Goal: Task Accomplishment & Management: Complete application form

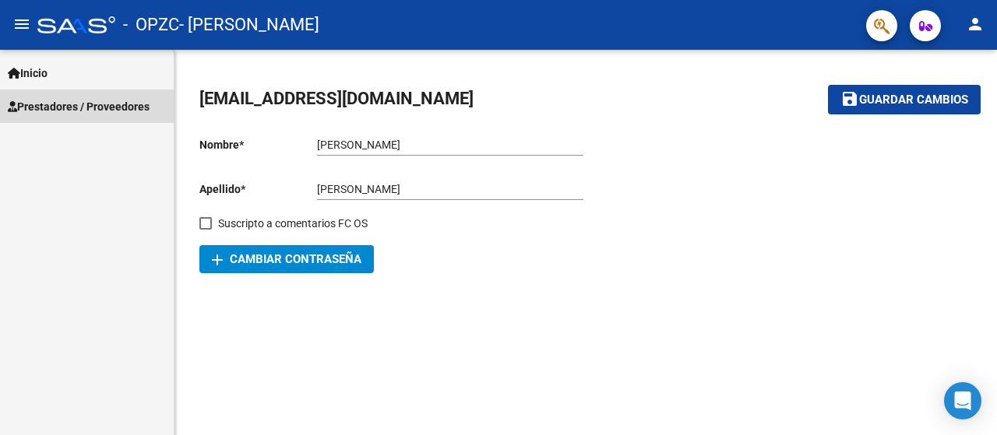
click at [84, 114] on span "Prestadores / Proveedores" at bounding box center [79, 106] width 142 height 17
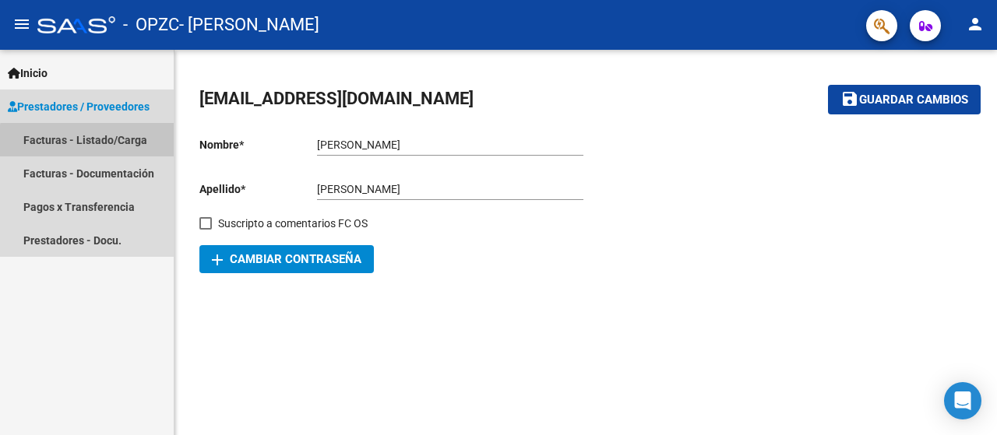
click at [104, 143] on link "Facturas - Listado/Carga" at bounding box center [87, 139] width 174 height 33
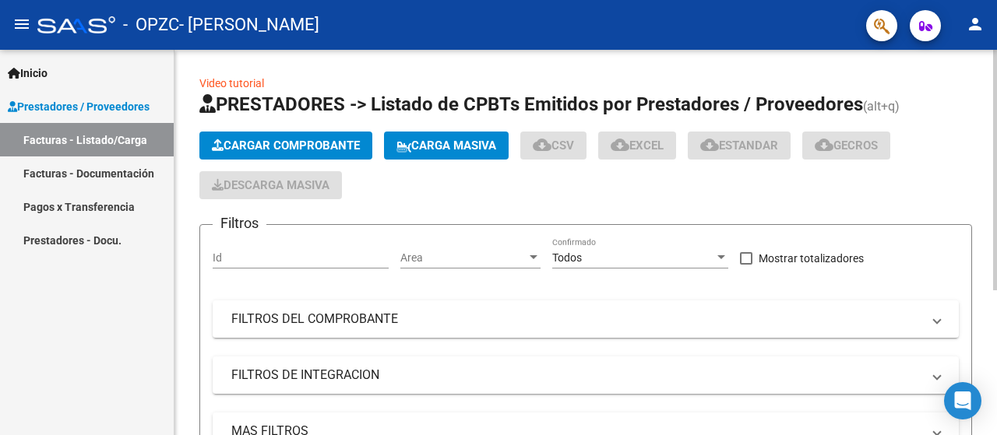
click at [272, 149] on span "Cargar Comprobante" at bounding box center [286, 146] width 148 height 14
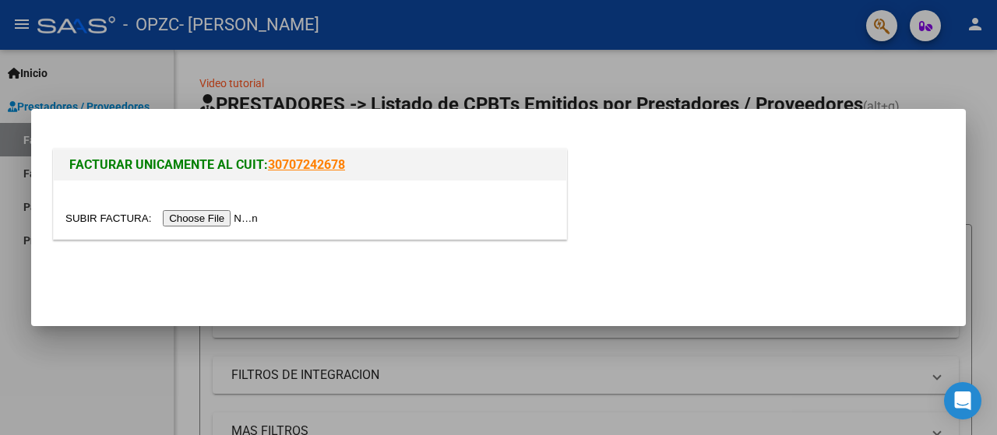
click at [220, 219] on input "file" at bounding box center [163, 218] width 197 height 16
click at [241, 220] on input "file" at bounding box center [163, 218] width 197 height 16
click at [229, 217] on input "file" at bounding box center [163, 218] width 197 height 16
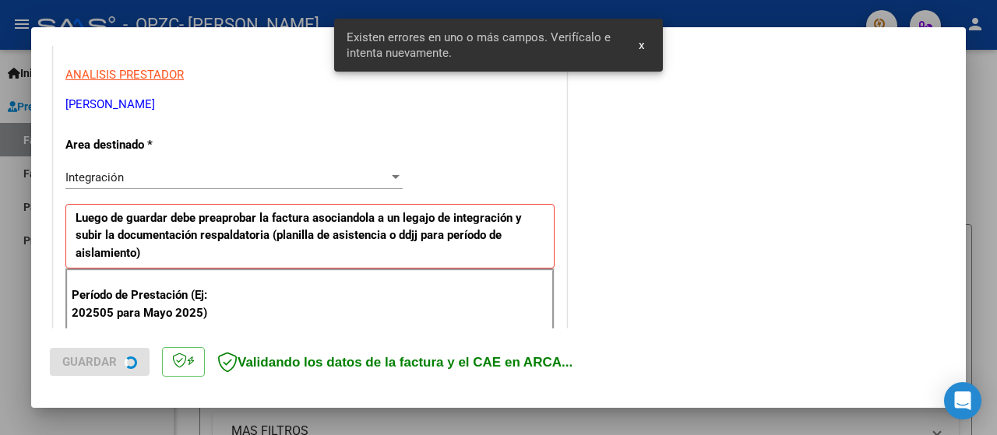
scroll to position [415, 0]
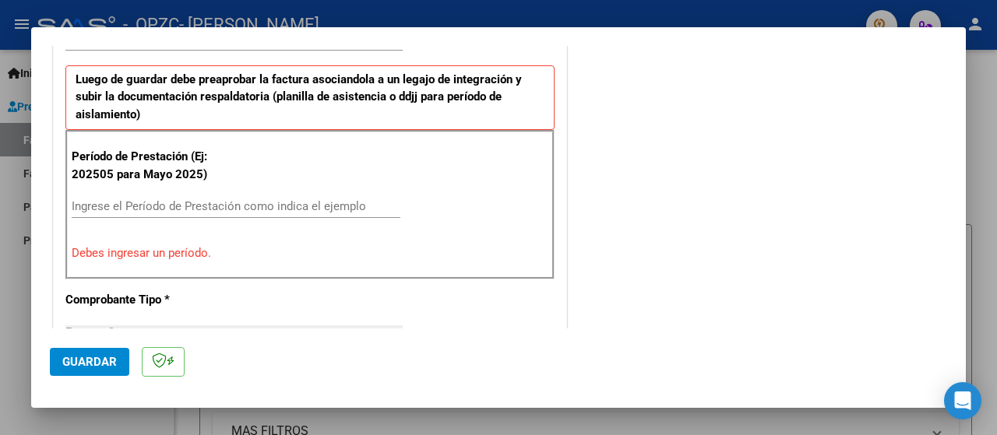
click at [144, 199] on input "Ingrese el Período de Prestación como indica el ejemplo" at bounding box center [236, 206] width 329 height 14
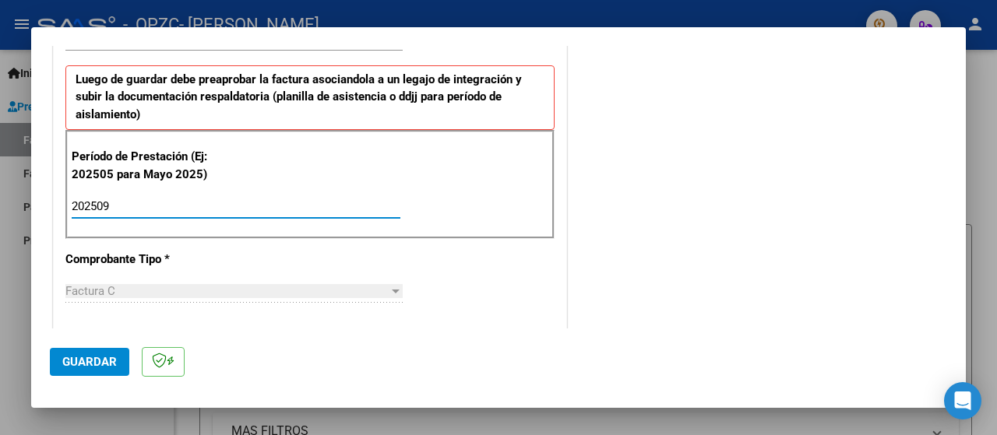
type input "202509"
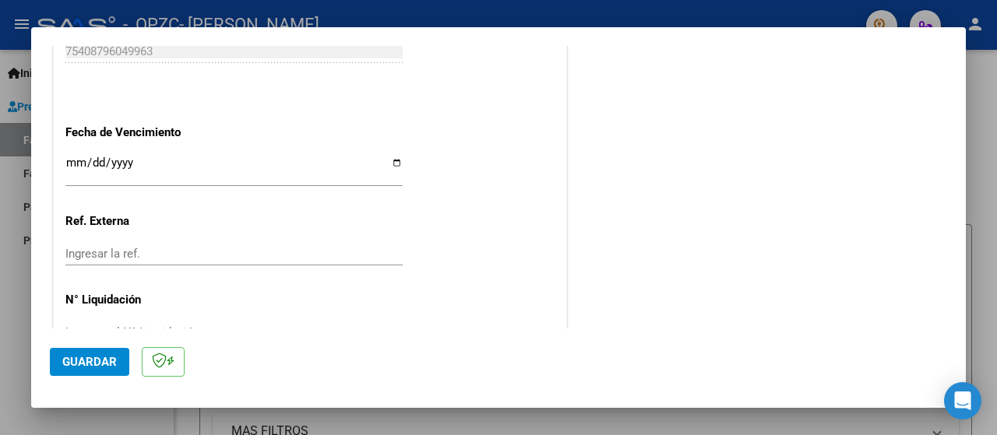
scroll to position [1119, 0]
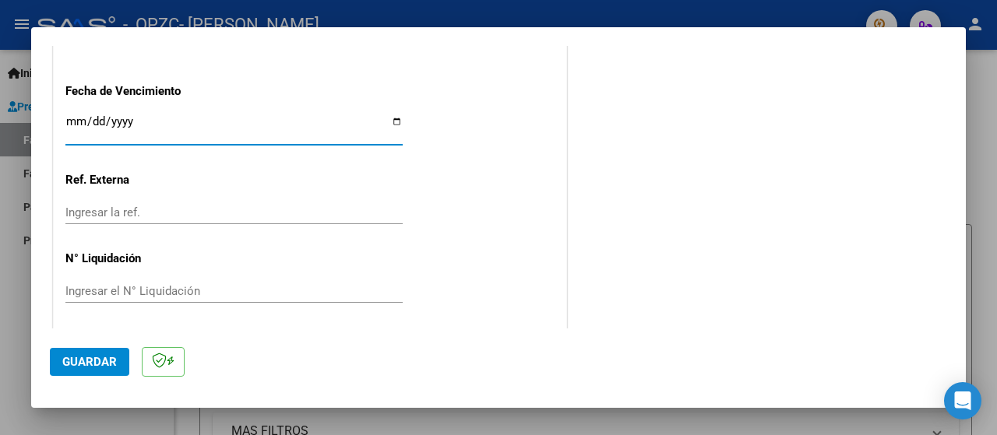
click at [195, 129] on input "Ingresar la fecha" at bounding box center [233, 127] width 337 height 25
click at [391, 116] on input "Ingresar la fecha" at bounding box center [233, 127] width 337 height 25
type input "[DATE]"
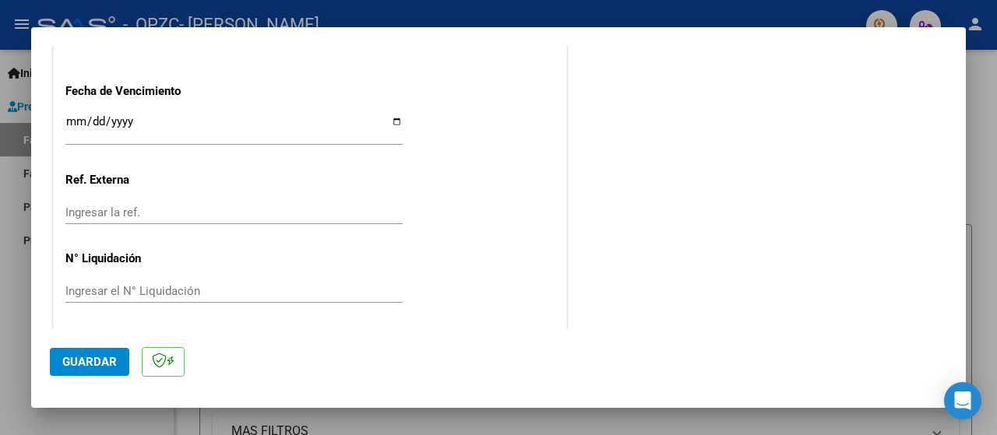
click at [93, 360] on span "Guardar" at bounding box center [89, 362] width 55 height 14
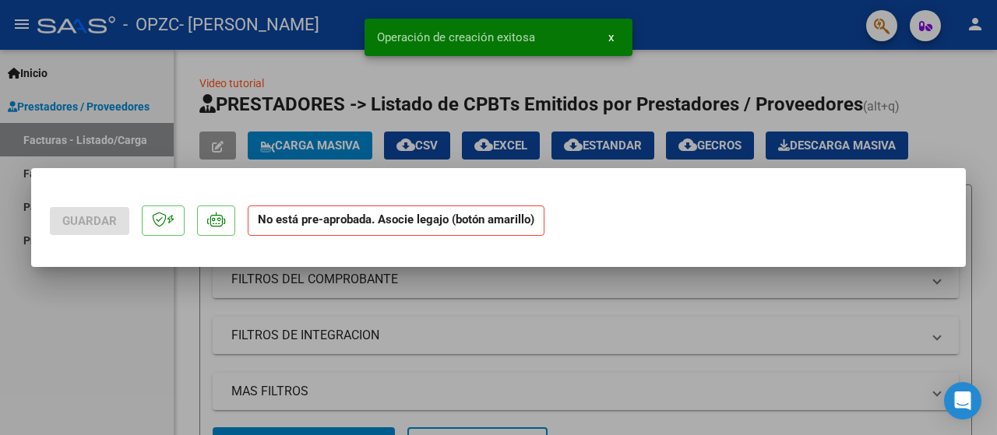
scroll to position [0, 0]
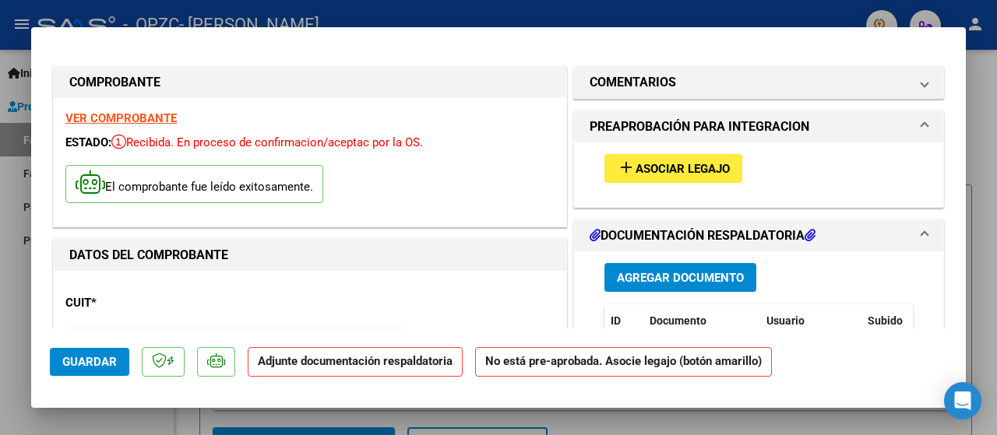
click at [709, 283] on span "Agregar Documento" at bounding box center [680, 278] width 127 height 14
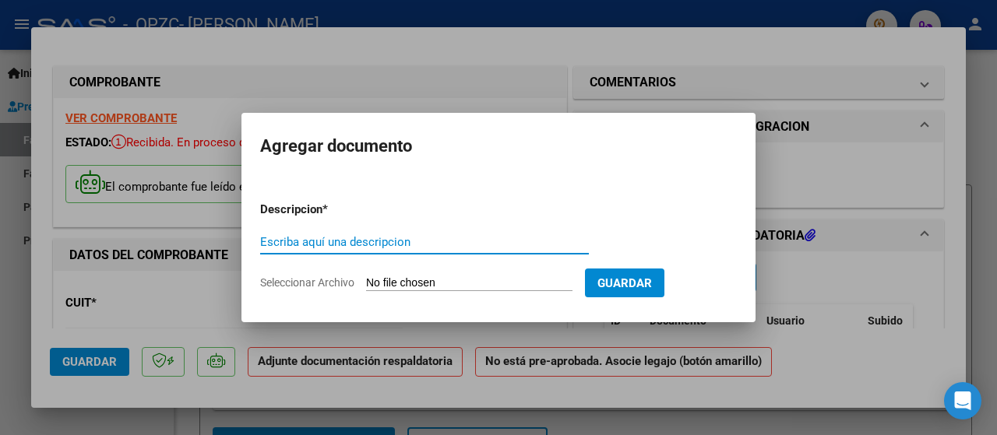
click at [329, 242] on input "Escriba aquí una descripcion" at bounding box center [424, 242] width 329 height 14
type input "p"
type input "Planilla de asistencia de septiembre"
click at [403, 286] on input "Seleccionar Archivo" at bounding box center [469, 284] width 206 height 15
type input "C:\fakepath\PLANILLA DE ASISTENCIA SEPTIEMBRE.pdf"
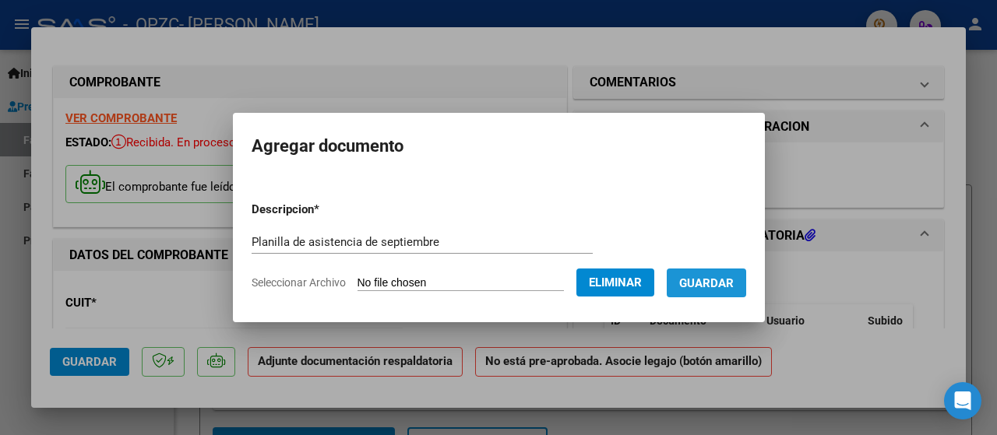
click at [734, 277] on span "Guardar" at bounding box center [706, 284] width 55 height 14
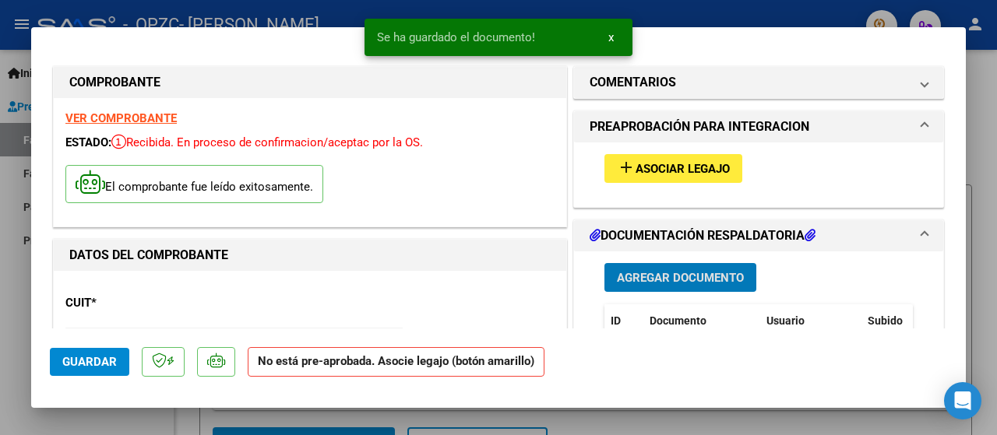
click at [668, 278] on span "Agregar Documento" at bounding box center [680, 278] width 127 height 14
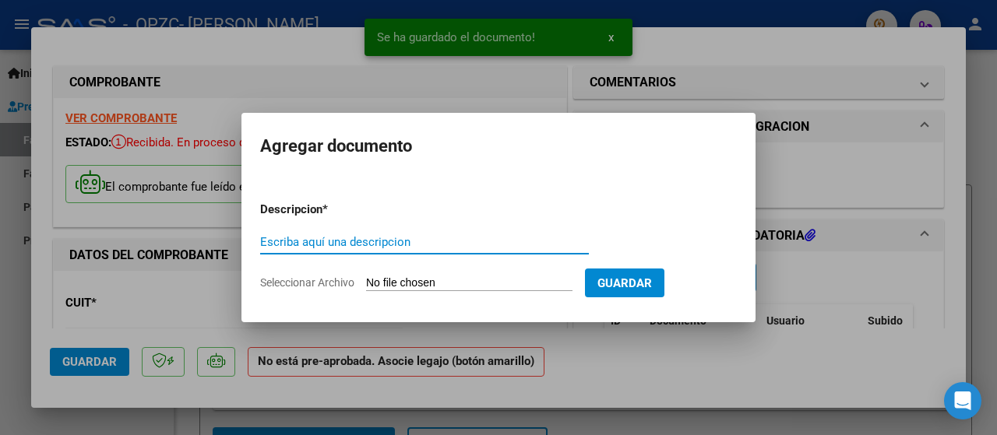
click at [310, 244] on input "Escriba aquí una descripcion" at bounding box center [424, 242] width 329 height 14
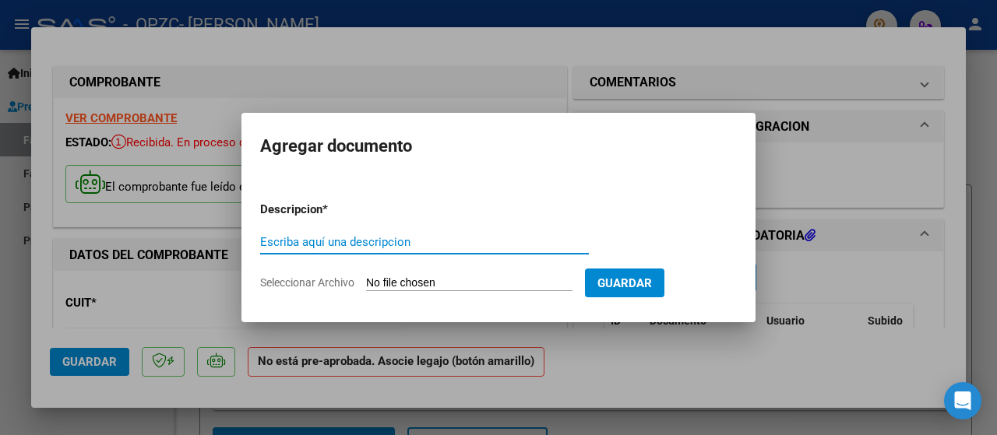
type input "s"
type input "Seguro de septiembre"
click at [427, 289] on input "Seleccionar Archivo" at bounding box center [469, 284] width 206 height 15
type input "C:\fakepath\seguro (2).jpeg"
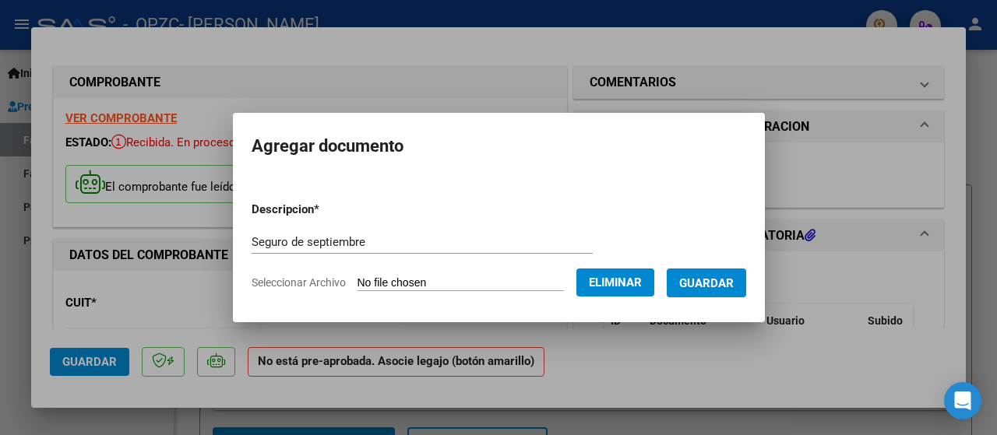
click at [727, 285] on span "Guardar" at bounding box center [706, 284] width 55 height 14
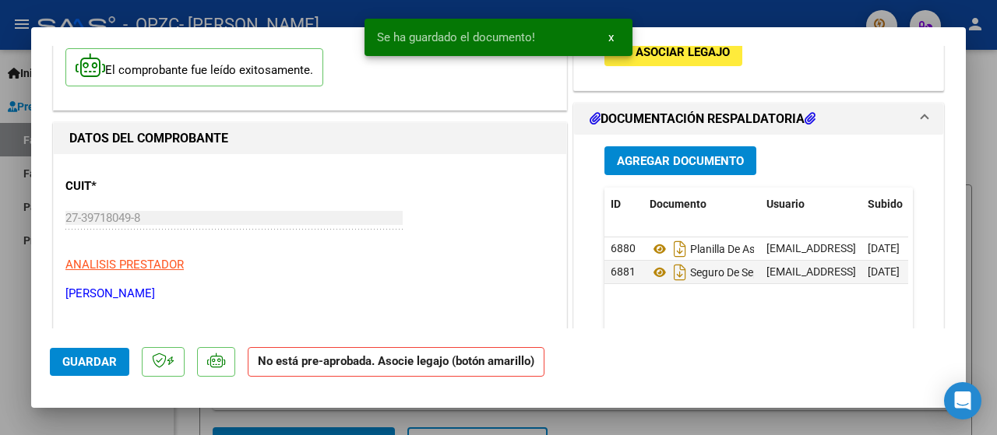
scroll to position [105, 0]
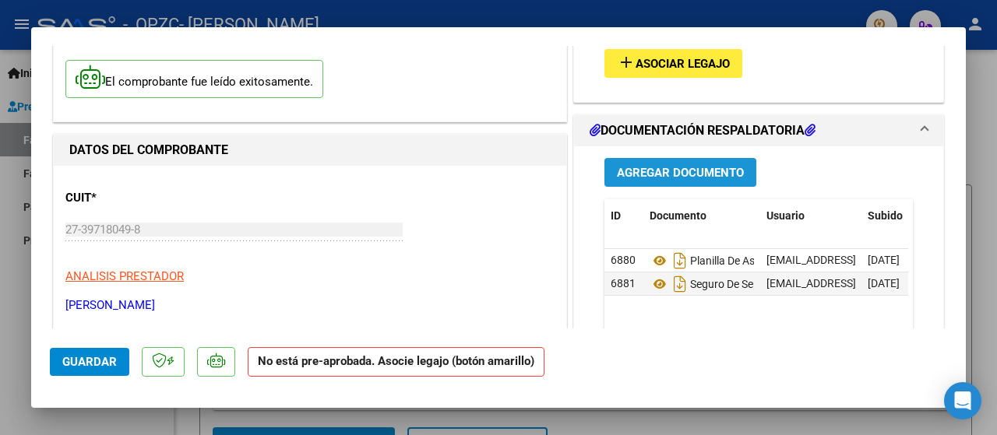
click at [688, 176] on span "Agregar Documento" at bounding box center [680, 173] width 127 height 14
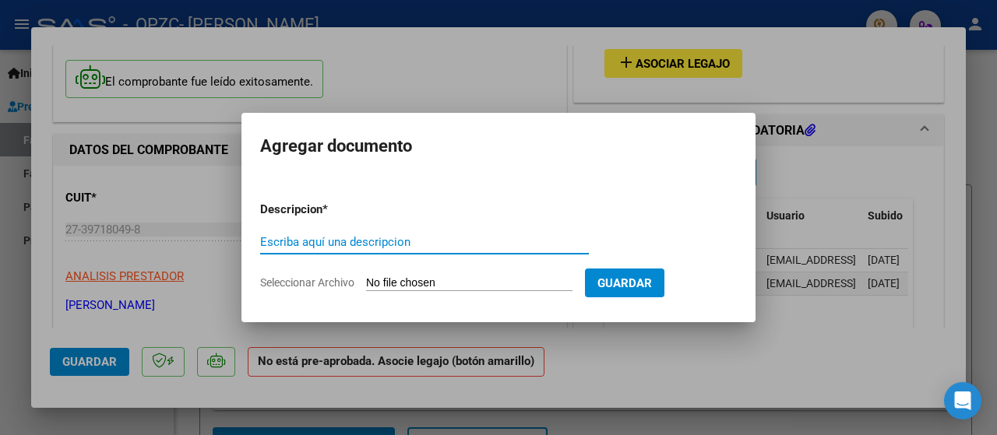
click at [393, 274] on form "Descripcion * Escriba aquí una descripcion Seleccionar Archivo Guardar" at bounding box center [498, 246] width 477 height 114
click at [346, 239] on input "Escriba aquí una descripcion" at bounding box center [424, 242] width 329 height 14
type input "Informe segunda etapa"
click at [417, 297] on form "Descripcion * Informe segunda etapa Escriba aquí una descripcion Seleccionar Ar…" at bounding box center [498, 246] width 477 height 114
click at [421, 278] on input "Seleccionar Archivo" at bounding box center [469, 284] width 206 height 15
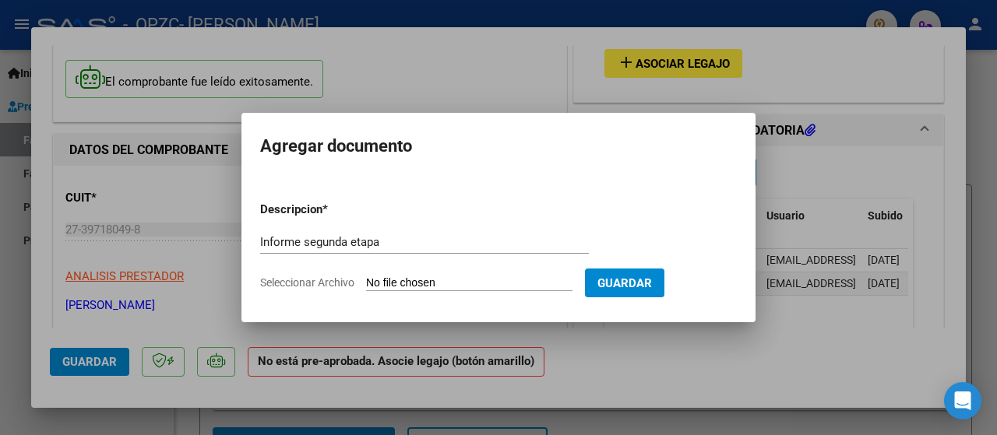
type input "C:\fakepath\INFORME PEDAGÓGICO SEGUNDO TRIMESTRE.pdf"
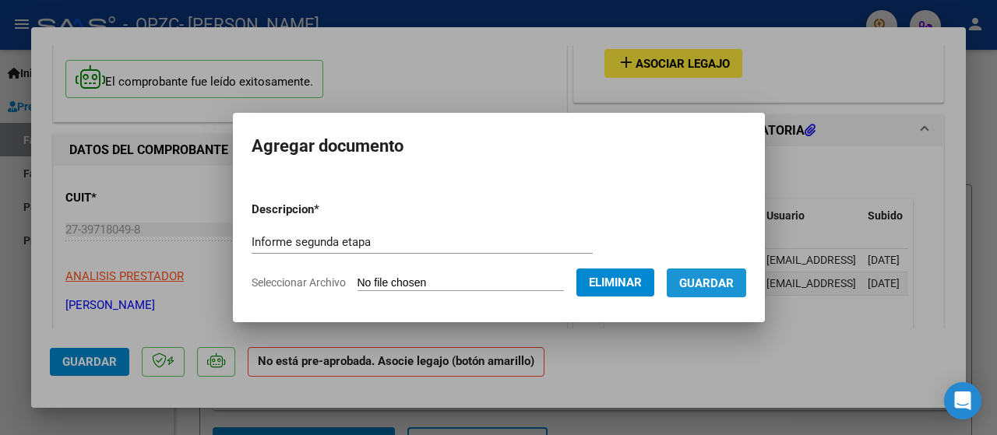
click at [724, 277] on span "Guardar" at bounding box center [706, 284] width 55 height 14
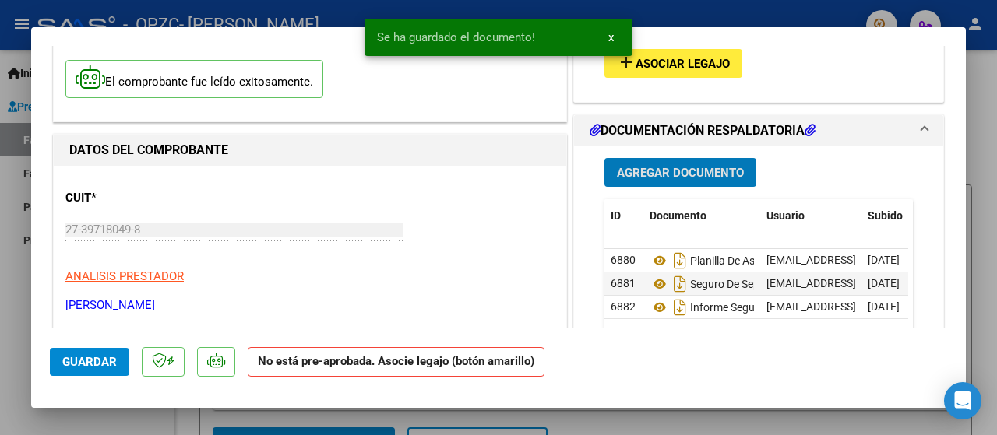
click at [675, 65] on span "Asociar Legajo" at bounding box center [683, 64] width 94 height 14
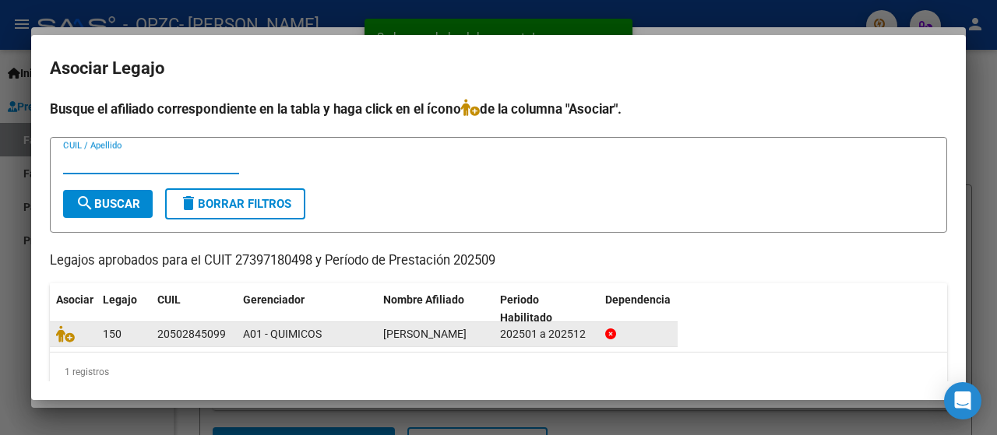
click at [78, 340] on span at bounding box center [67, 334] width 23 height 12
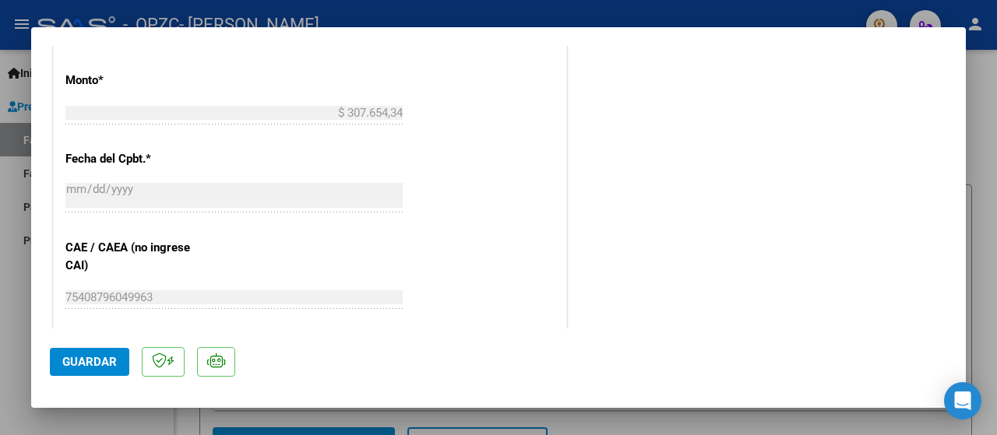
scroll to position [1125, 0]
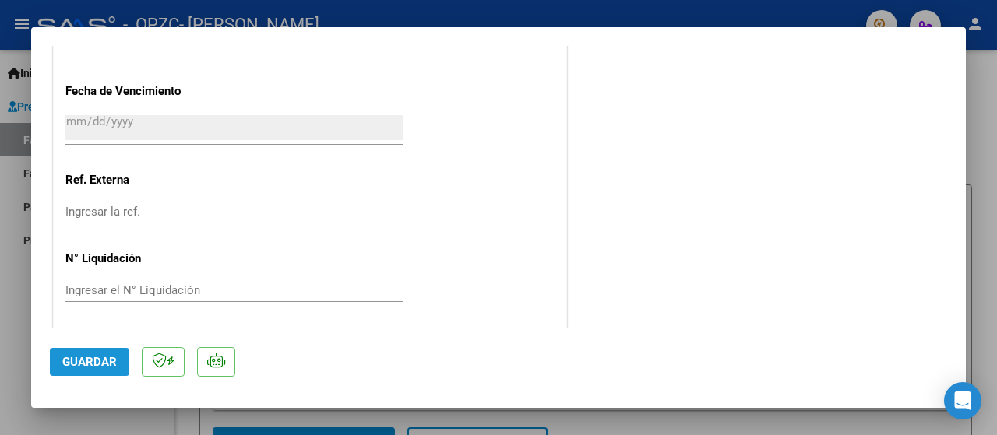
click at [96, 359] on span "Guardar" at bounding box center [89, 362] width 55 height 14
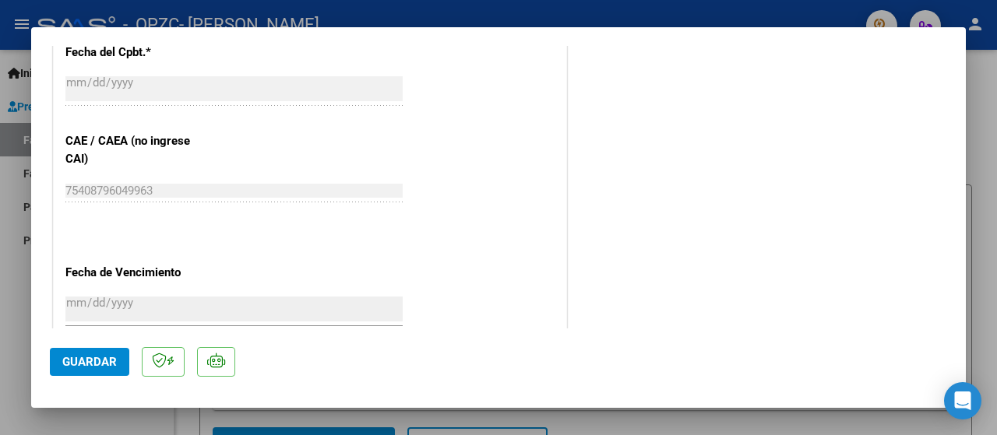
click at [93, 367] on span "Guardar" at bounding box center [89, 362] width 55 height 14
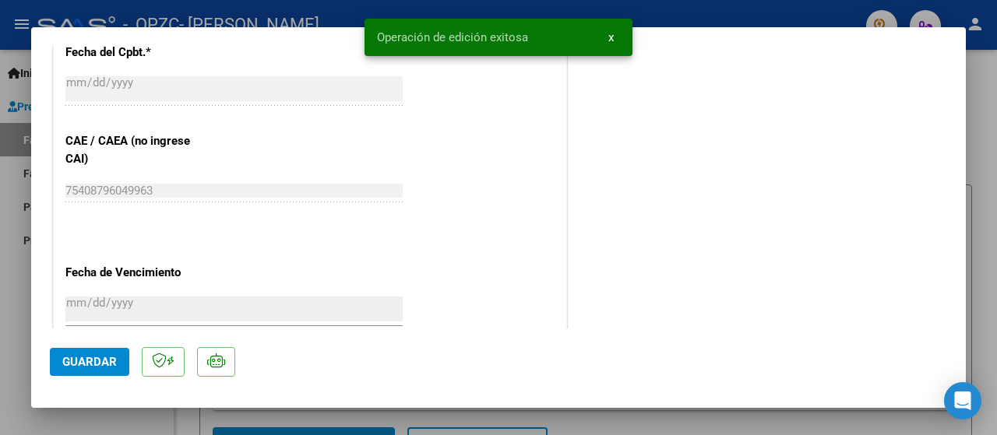
click at [996, 114] on div at bounding box center [498, 217] width 997 height 435
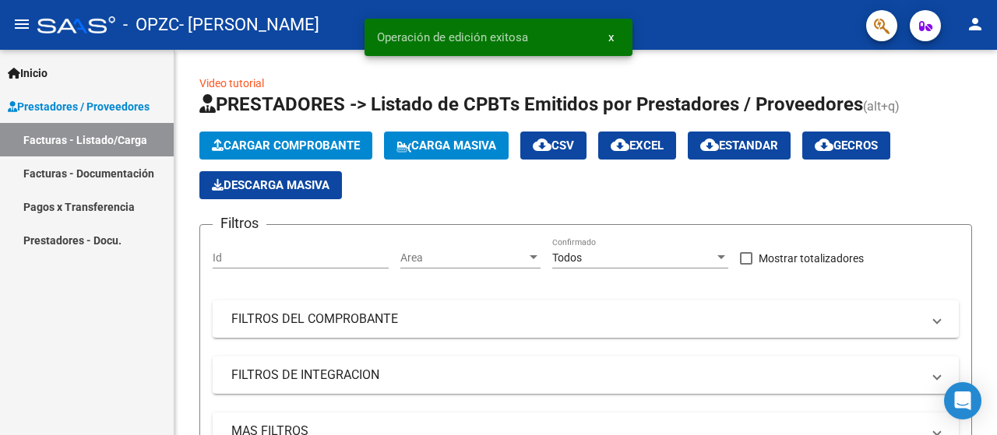
click at [71, 178] on link "Facturas - Documentación" at bounding box center [87, 173] width 174 height 33
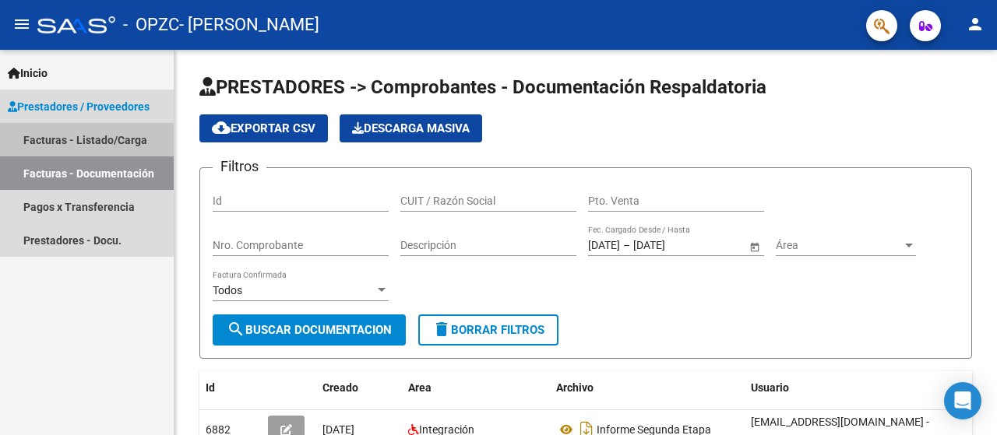
click at [118, 150] on link "Facturas - Listado/Carga" at bounding box center [87, 139] width 174 height 33
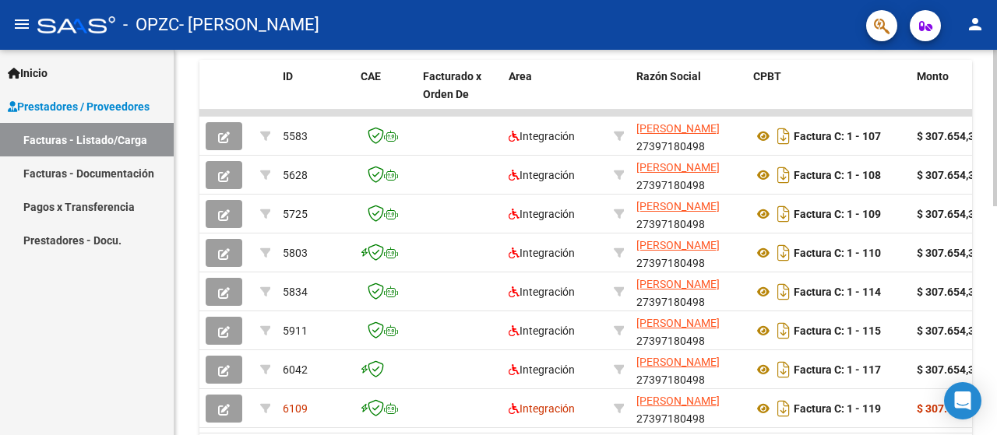
scroll to position [470, 0]
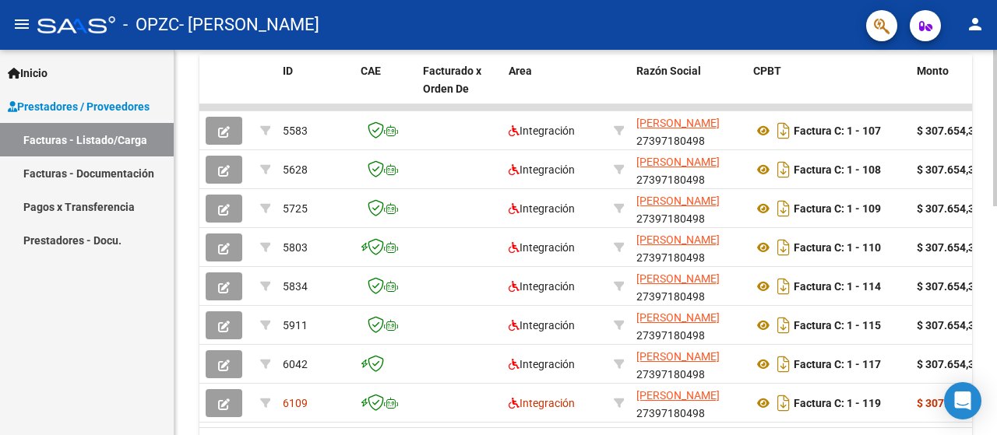
click at [996, 307] on div at bounding box center [995, 323] width 4 height 157
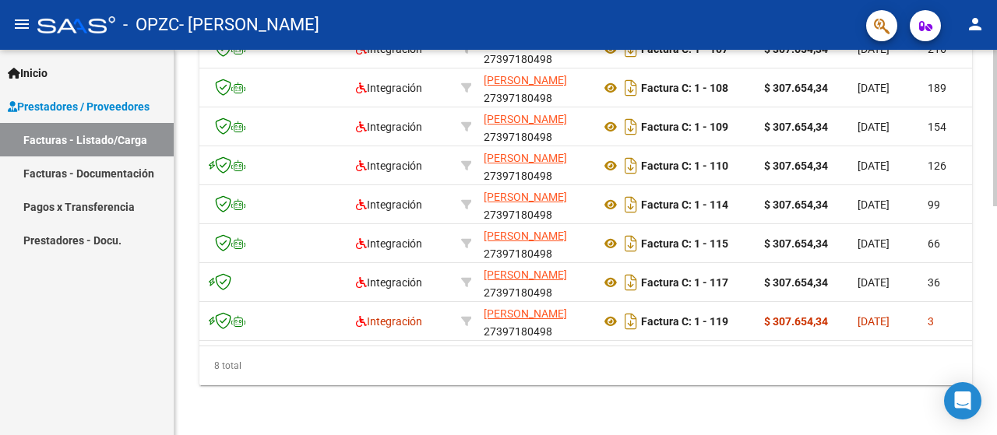
scroll to position [562, 0]
click at [996, 292] on div at bounding box center [995, 357] width 4 height 157
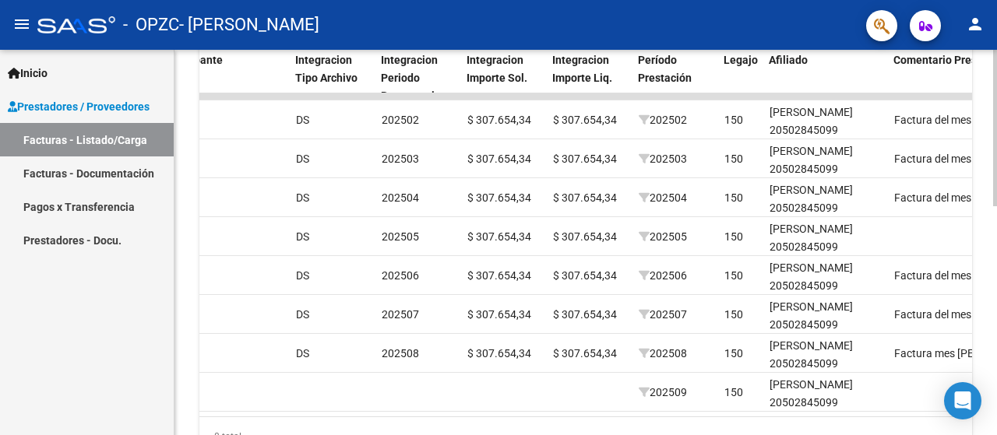
scroll to position [495, 0]
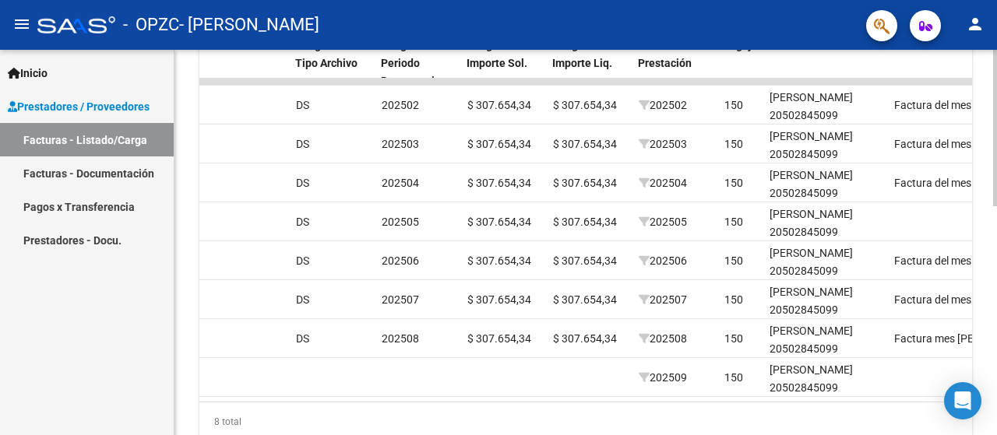
click at [996, 295] on div at bounding box center [995, 333] width 4 height 157
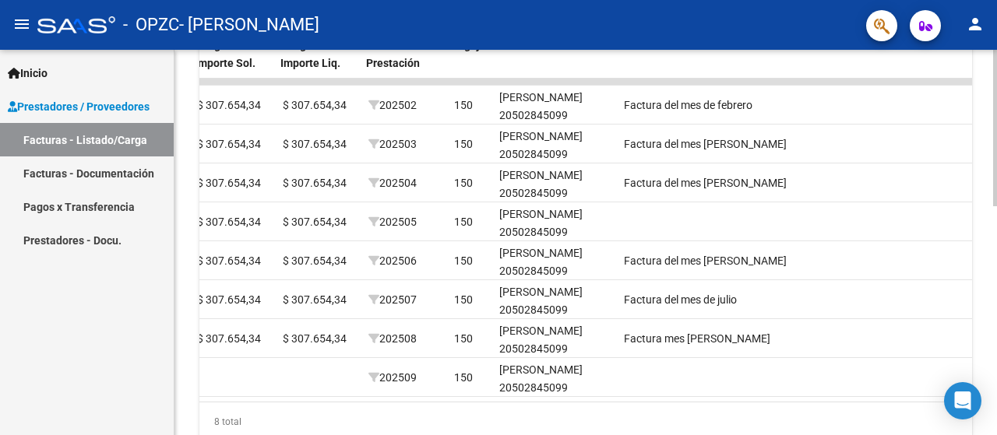
scroll to position [0, 1902]
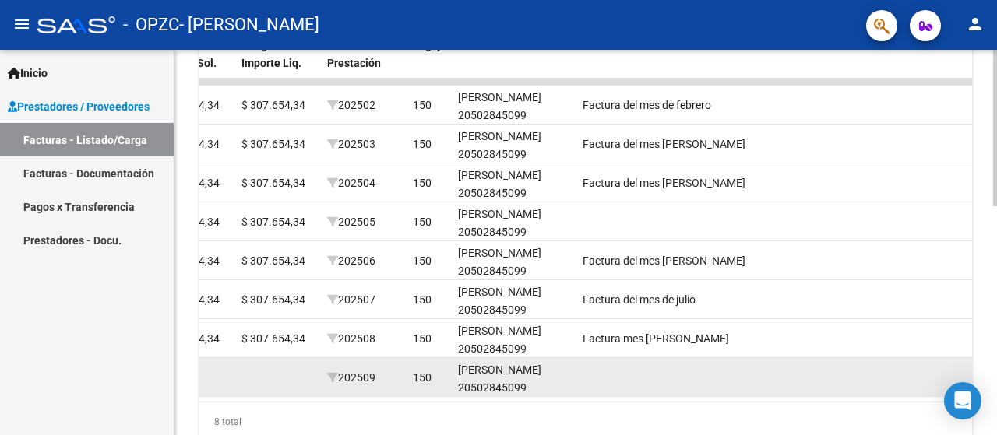
click at [594, 375] on datatable-body-cell at bounding box center [673, 377] width 195 height 38
click at [569, 386] on div "[PERSON_NAME] 20502845099" at bounding box center [514, 379] width 112 height 36
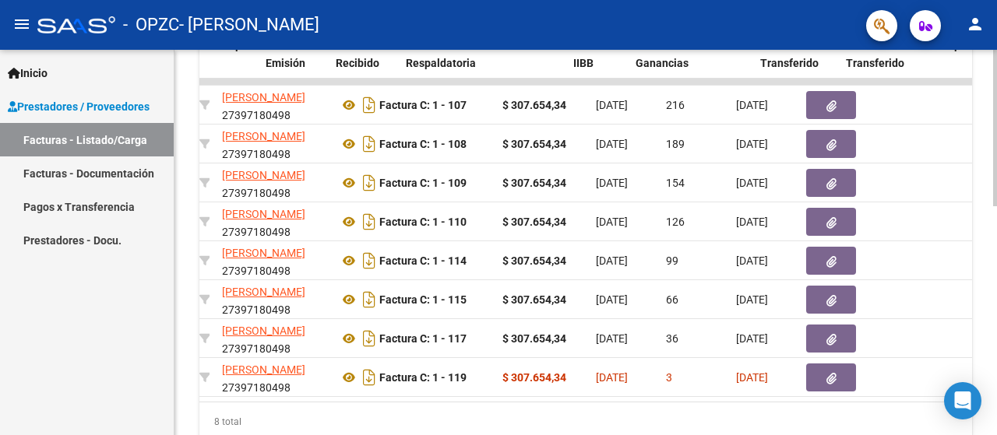
scroll to position [0, 844]
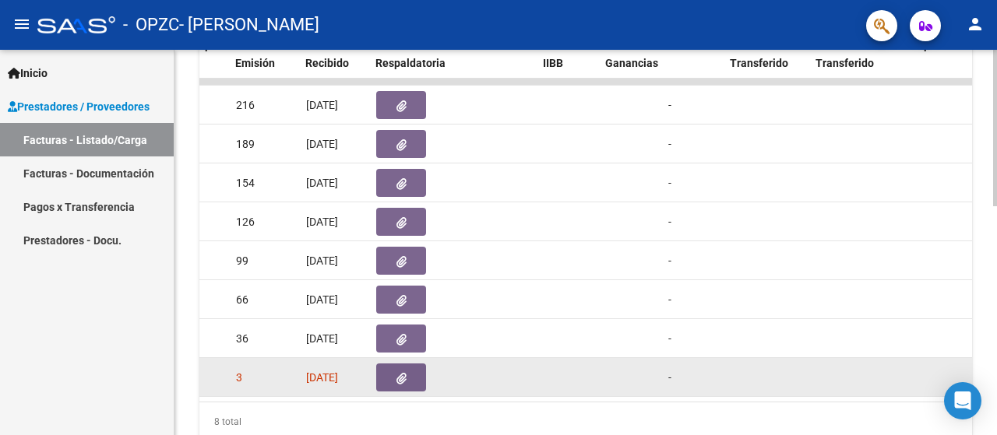
click at [402, 374] on icon "button" at bounding box center [401, 379] width 10 height 12
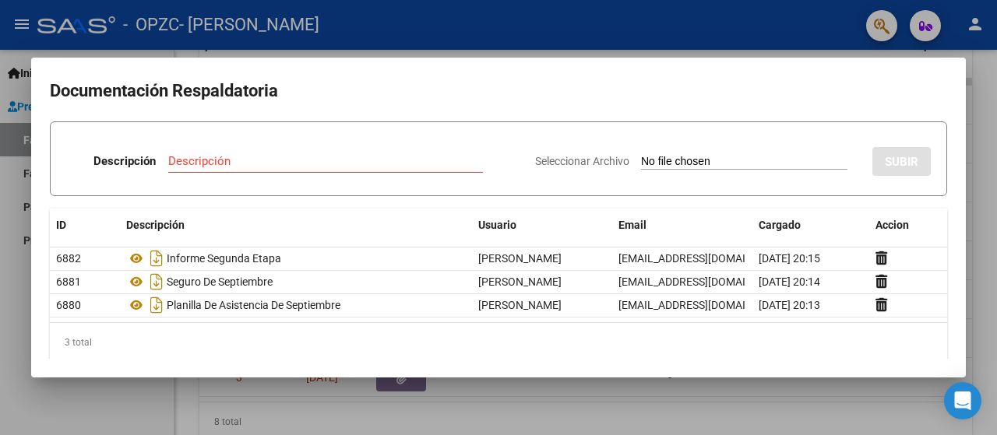
scroll to position [14, 0]
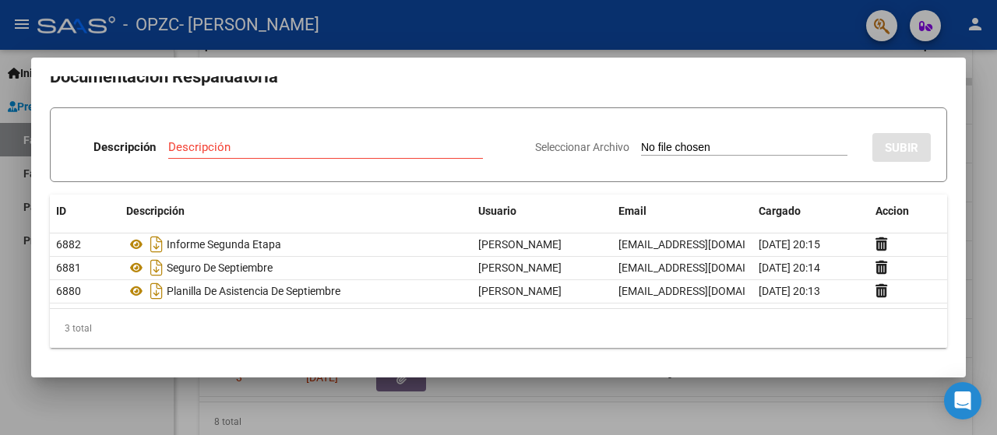
click at [996, 126] on div at bounding box center [498, 217] width 997 height 435
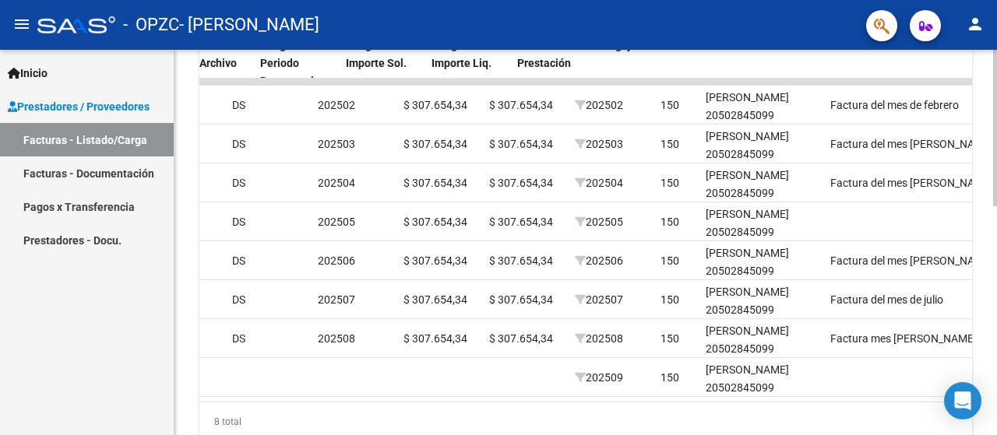
scroll to position [0, 1797]
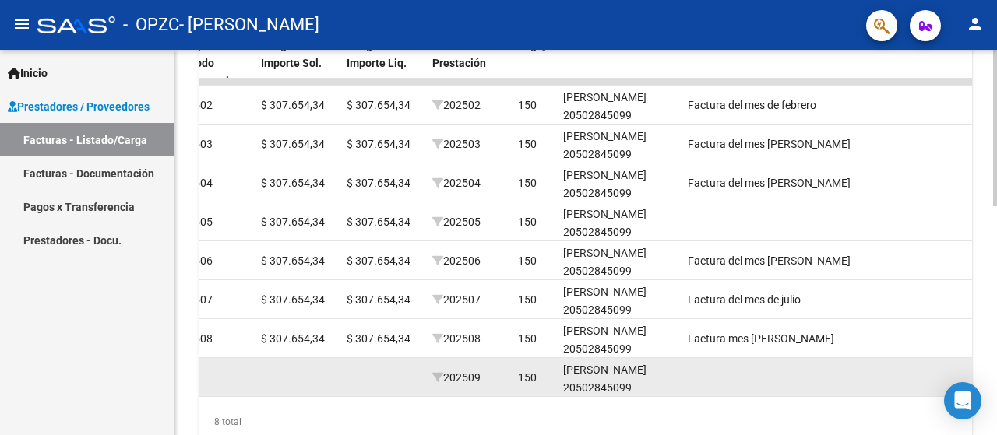
click at [735, 378] on datatable-body-cell at bounding box center [779, 377] width 195 height 38
click at [735, 375] on datatable-body-cell at bounding box center [779, 377] width 195 height 38
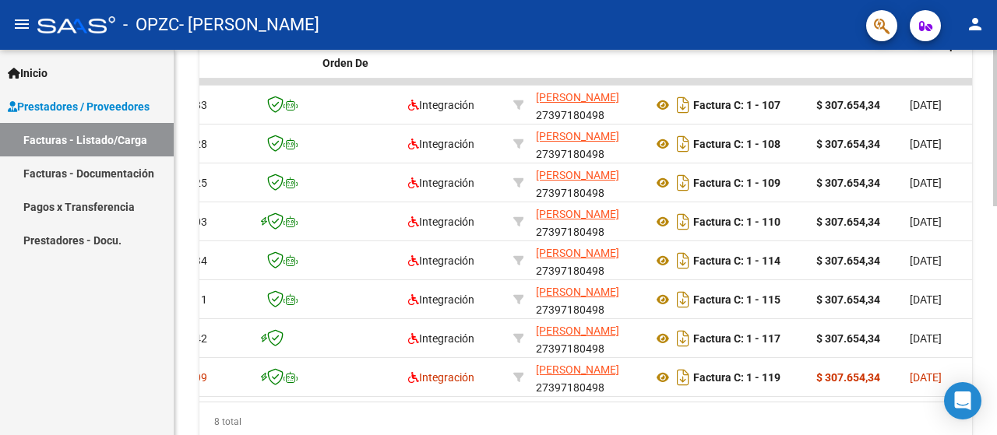
scroll to position [0, 0]
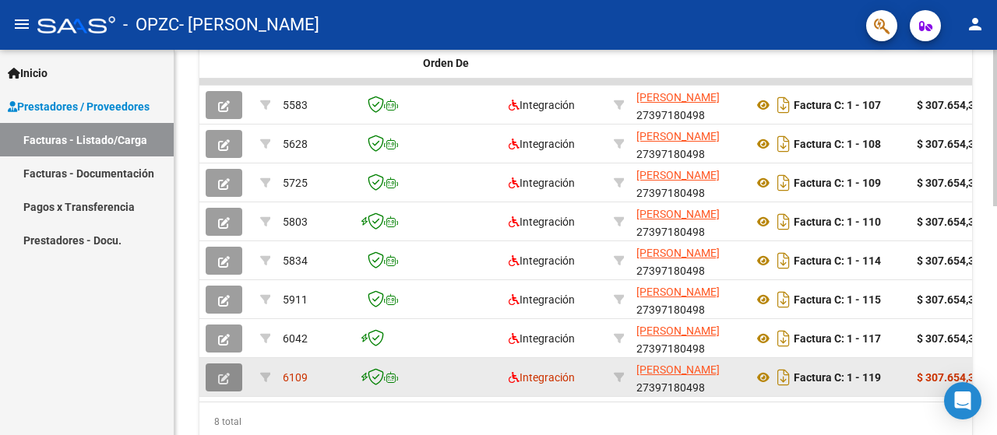
click at [224, 373] on icon "button" at bounding box center [224, 379] width 12 height 12
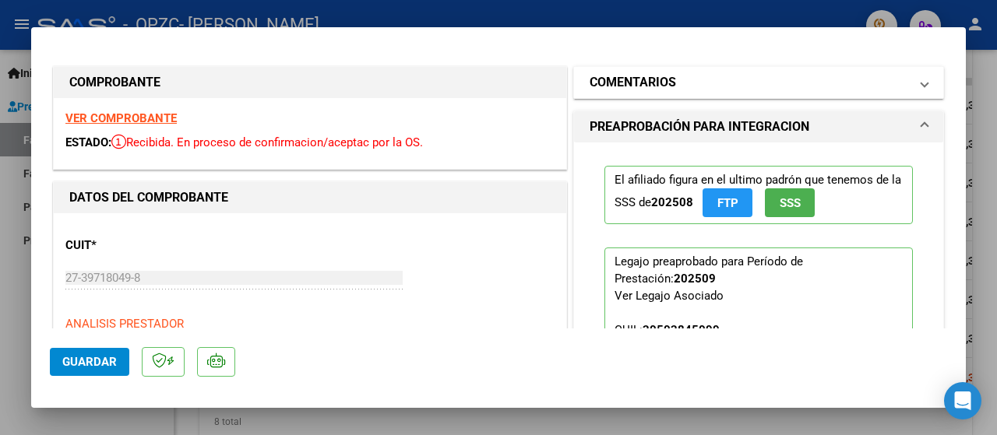
click at [921, 77] on span at bounding box center [924, 82] width 6 height 19
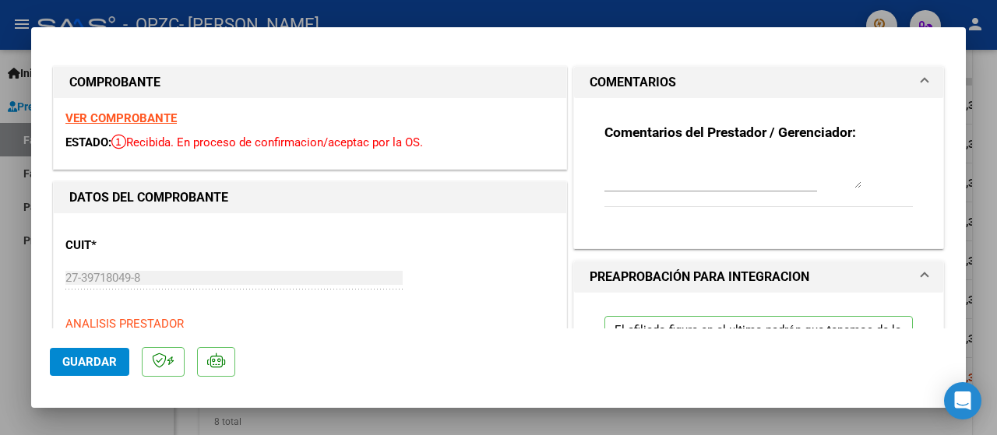
click at [671, 188] on textarea at bounding box center [732, 172] width 257 height 31
type textarea "Factura del mes de septiembre"
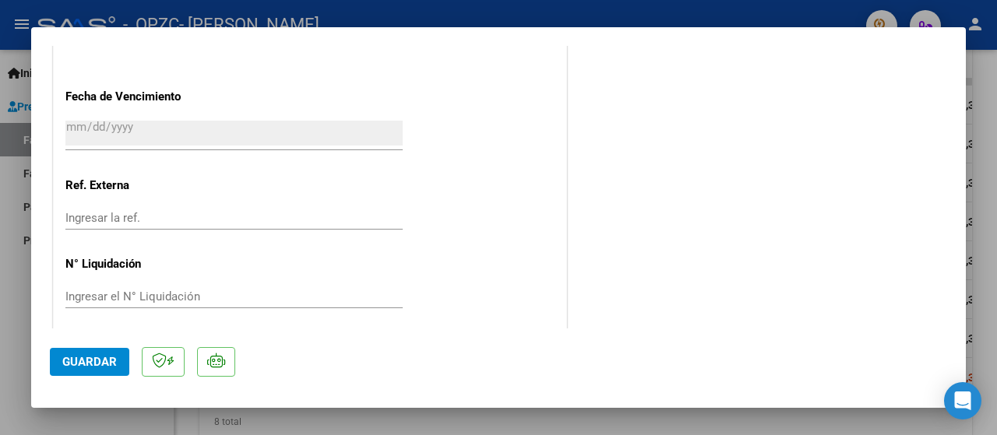
scroll to position [1069, 0]
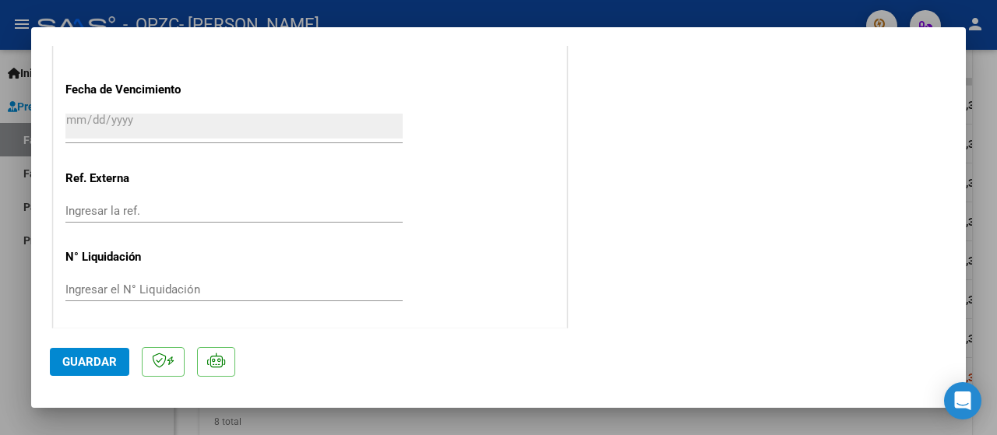
click at [86, 357] on span "Guardar" at bounding box center [89, 362] width 55 height 14
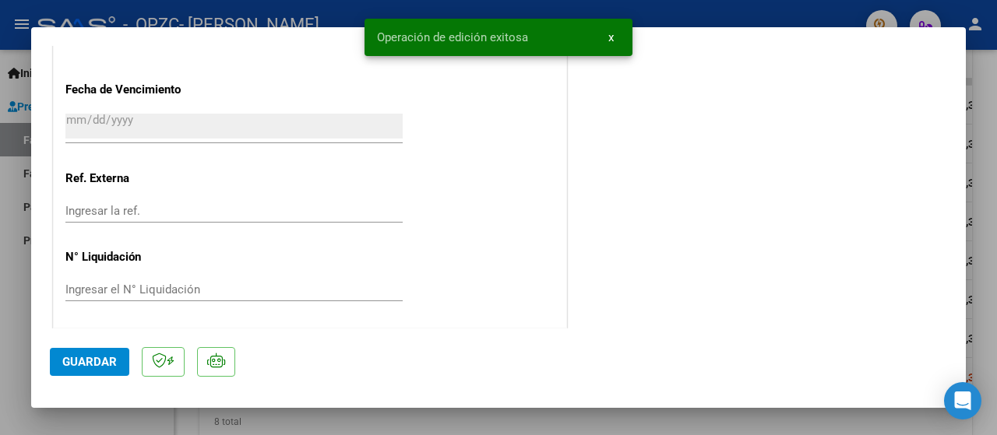
click at [996, 107] on div at bounding box center [498, 217] width 997 height 435
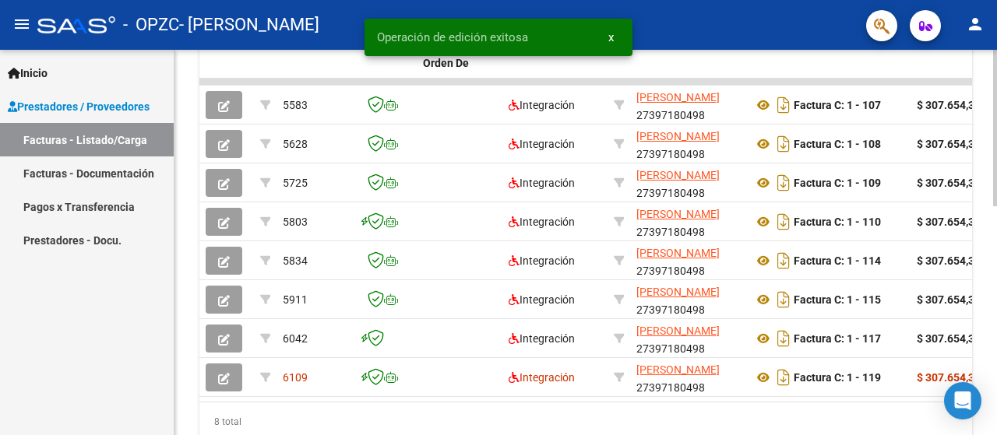
scroll to position [531, 0]
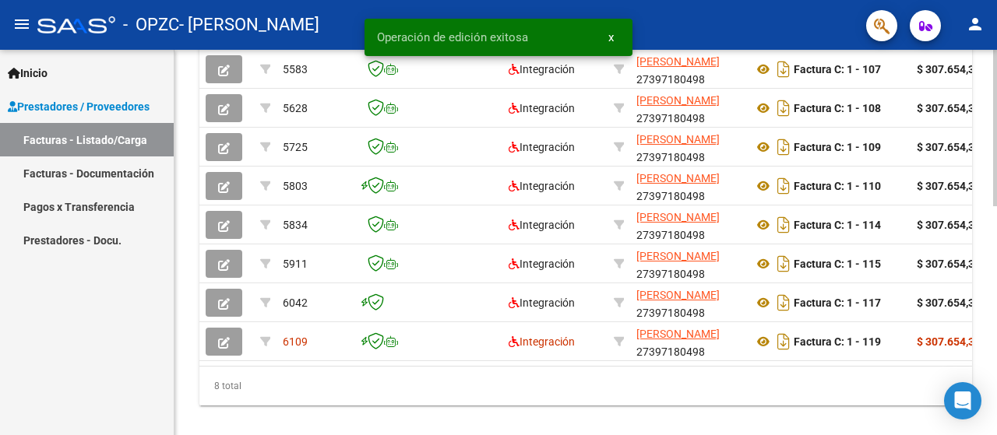
drag, startPoint x: 359, startPoint y: 377, endPoint x: 374, endPoint y: 372, distance: 15.8
click at [374, 372] on div "ID CAE Facturado x Orden De Area Razón Social CPBT Monto Fecha Cpbt Días desde …" at bounding box center [585, 199] width 773 height 413
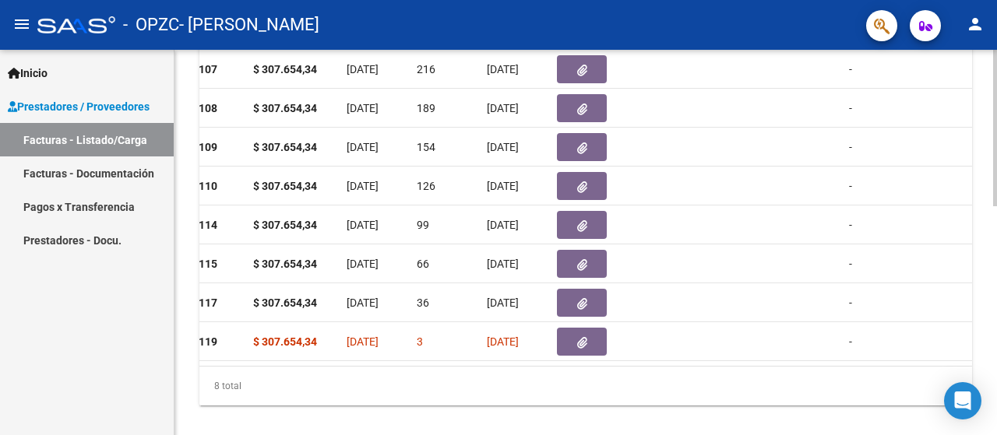
scroll to position [0, 1685]
